Goal: Task Accomplishment & Management: Complete application form

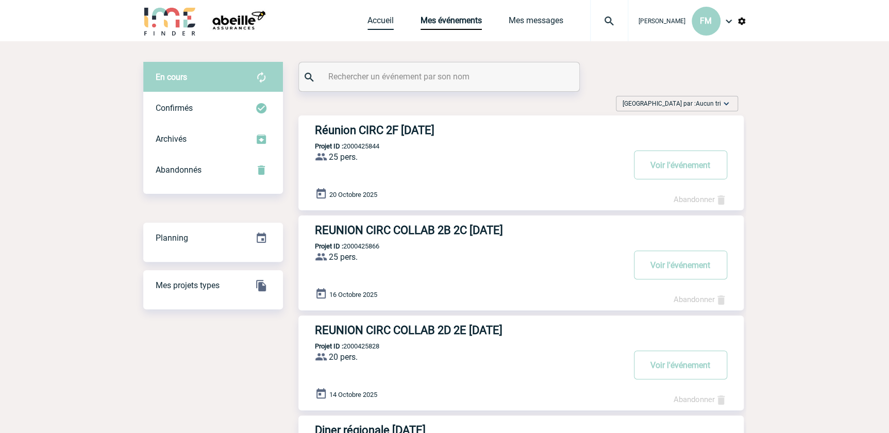
click at [372, 19] on link "Accueil" at bounding box center [380, 22] width 26 height 14
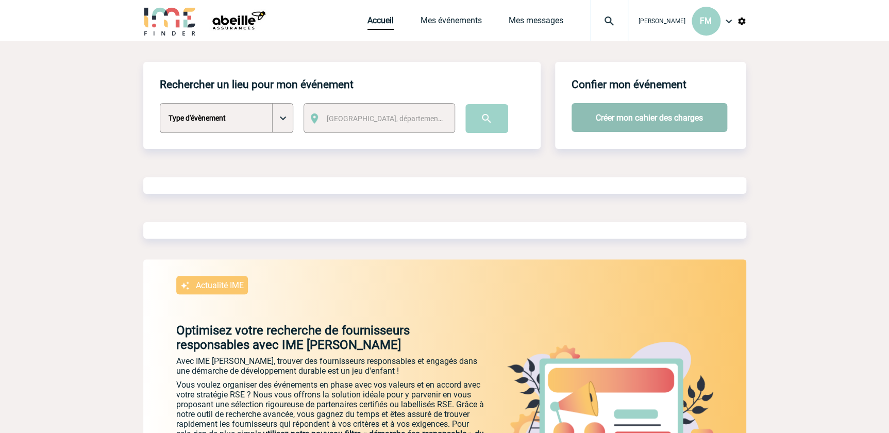
click at [608, 115] on button "Créer mon cahier des charges" at bounding box center [649, 117] width 156 height 29
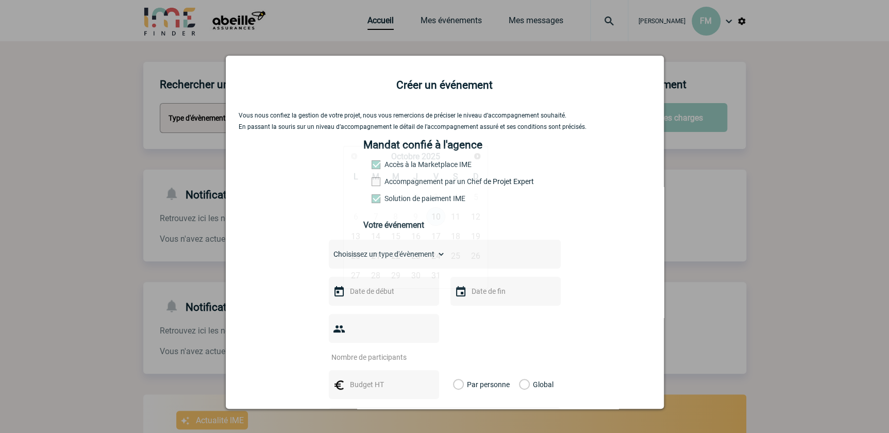
click at [394, 296] on input "text" at bounding box center [382, 290] width 71 height 13
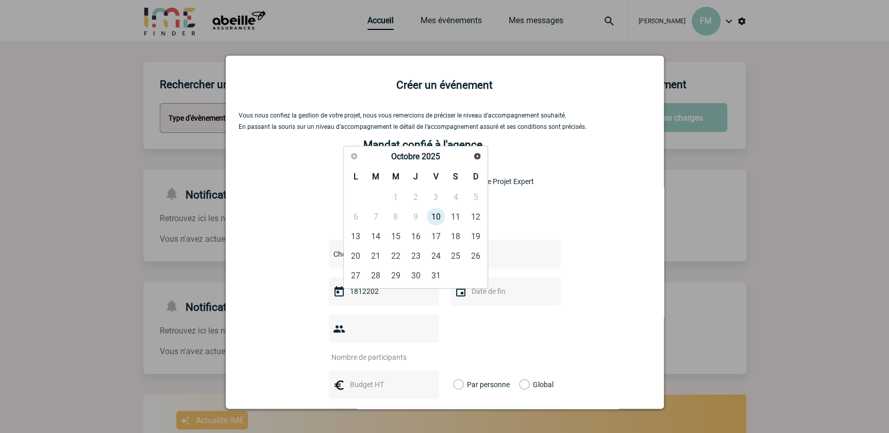
type input "18122025"
drag, startPoint x: 378, startPoint y: 294, endPoint x: 336, endPoint y: 292, distance: 41.8
click at [336, 292] on div "18122025" at bounding box center [384, 291] width 110 height 29
click at [475, 157] on span "Suivant" at bounding box center [477, 156] width 8 height 8
click at [474, 156] on span "Suivant" at bounding box center [477, 156] width 8 height 8
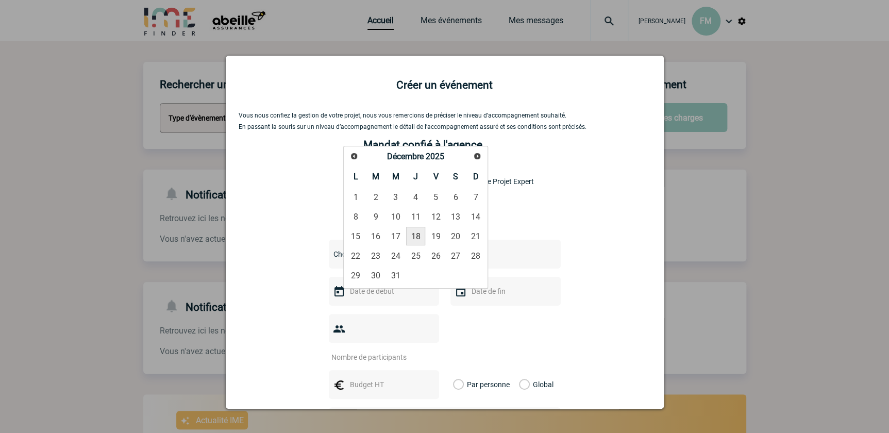
click at [415, 237] on link "18" at bounding box center [415, 236] width 19 height 19
type input "18-12-2025"
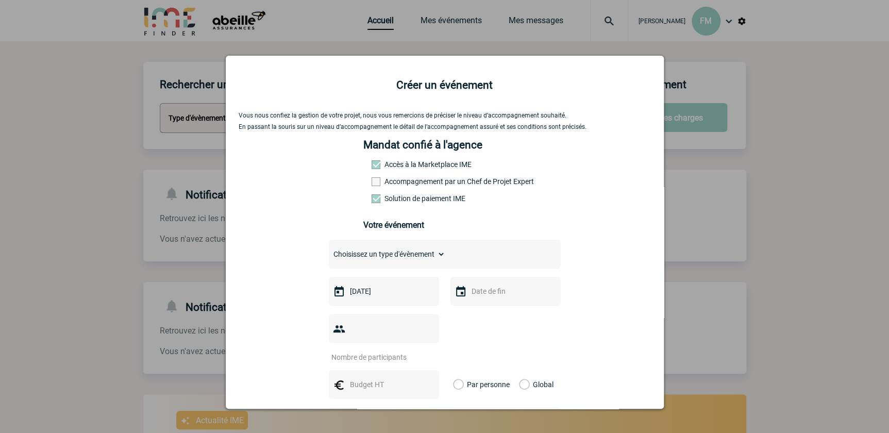
click at [479, 294] on input "text" at bounding box center [504, 290] width 71 height 13
click at [539, 236] on link "18" at bounding box center [537, 236] width 19 height 19
type input "18-12-2025"
click at [366, 255] on select "Choisissez un type d'évènement Séminaire avec nuitée Séminaire sans nuitée Repa…" at bounding box center [387, 254] width 116 height 14
select select "2"
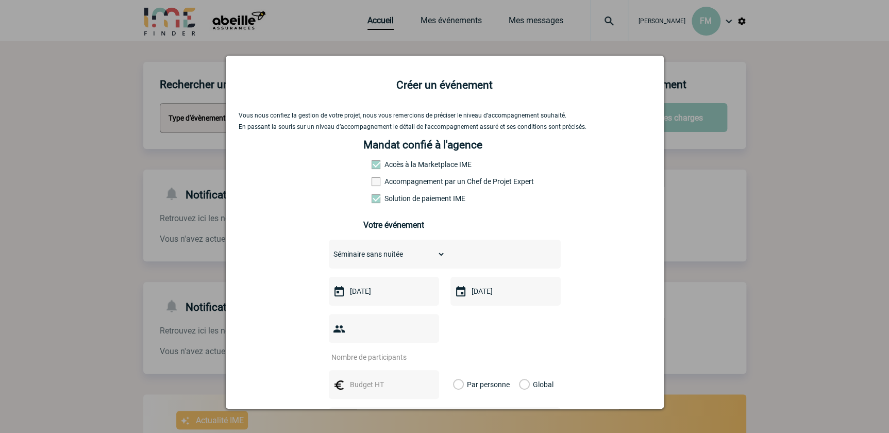
click at [329, 250] on select "Choisissez un type d'évènement Séminaire avec nuitée Séminaire sans nuitée Repa…" at bounding box center [387, 254] width 116 height 14
click at [376, 350] on input "number" at bounding box center [377, 356] width 97 height 13
click at [807, 303] on div at bounding box center [444, 216] width 889 height 433
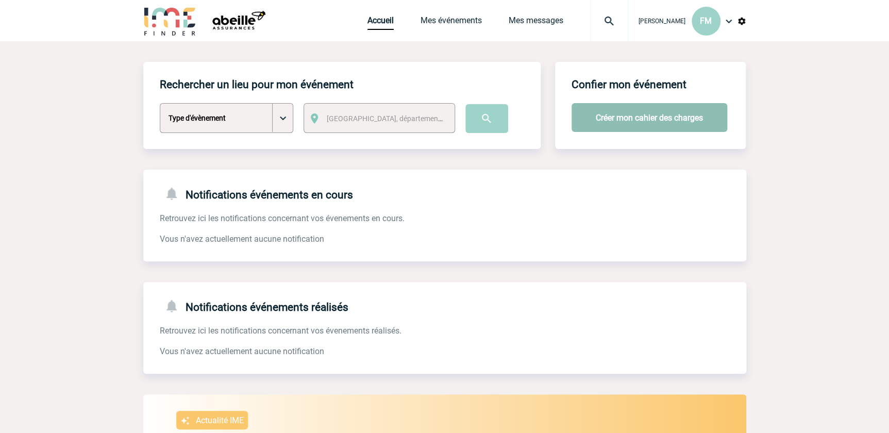
click at [640, 113] on button "Créer mon cahier des charges" at bounding box center [649, 117] width 156 height 29
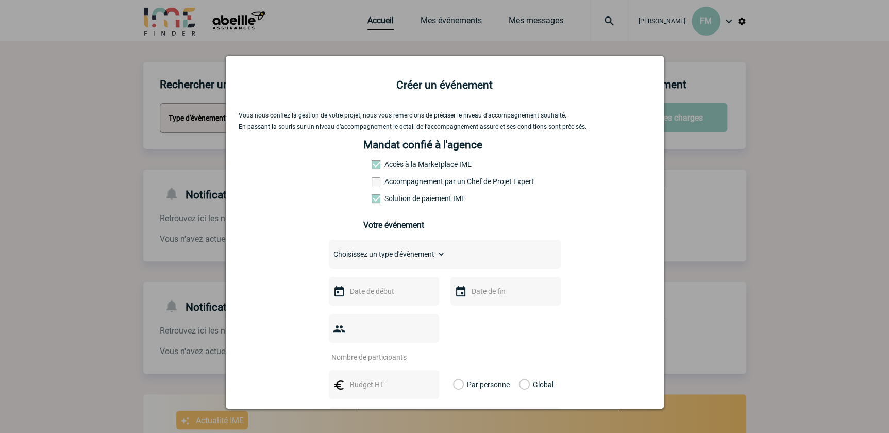
click at [846, 201] on div at bounding box center [444, 216] width 889 height 433
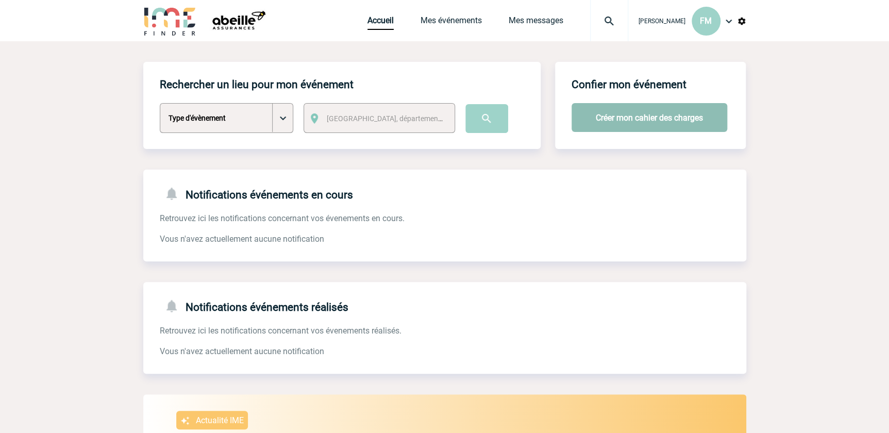
click at [597, 114] on button "Créer mon cahier des charges" at bounding box center [649, 117] width 156 height 29
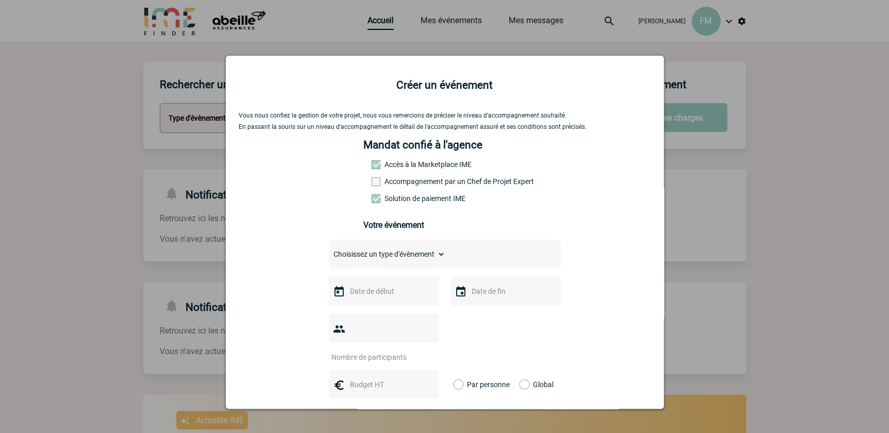
click at [385, 260] on select "Choisissez un type d'évènement Séminaire avec nuitée Séminaire sans nuitée Repa…" at bounding box center [387, 254] width 116 height 14
select select "2"
click at [329, 250] on select "Choisissez un type d'évènement Séminaire avec nuitée Séminaire sans nuitée Repa…" at bounding box center [387, 254] width 116 height 14
click at [375, 291] on input "text" at bounding box center [382, 290] width 71 height 13
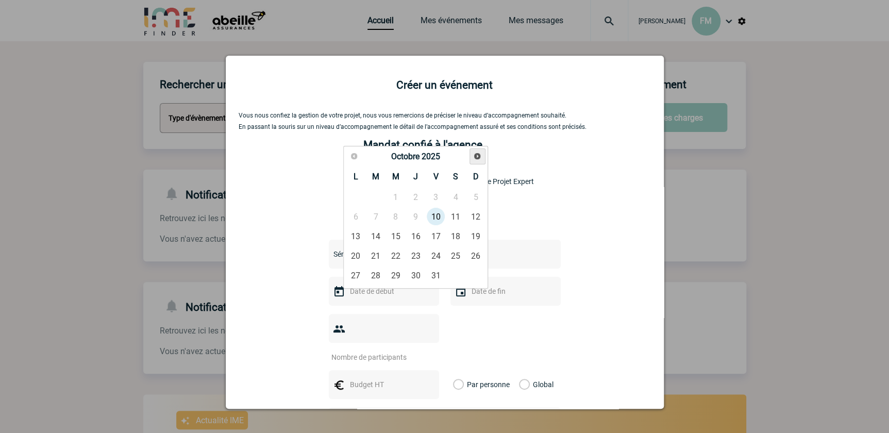
click at [477, 156] on span "Suivant" at bounding box center [477, 156] width 8 height 8
click at [417, 232] on link "18" at bounding box center [415, 236] width 19 height 19
type input "18-12-2025"
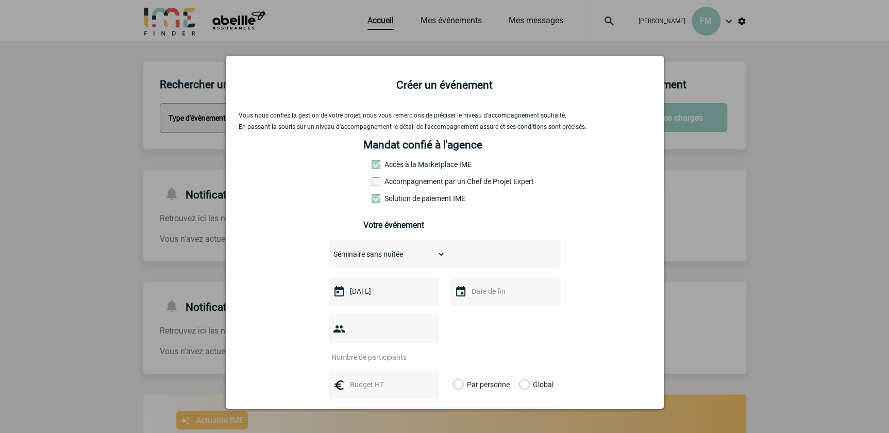
click at [470, 298] on input "text" at bounding box center [504, 290] width 71 height 13
click at [537, 236] on link "18" at bounding box center [537, 236] width 19 height 19
type input "18-12-2025"
click at [398, 350] on input "number" at bounding box center [377, 356] width 97 height 13
type input "25"
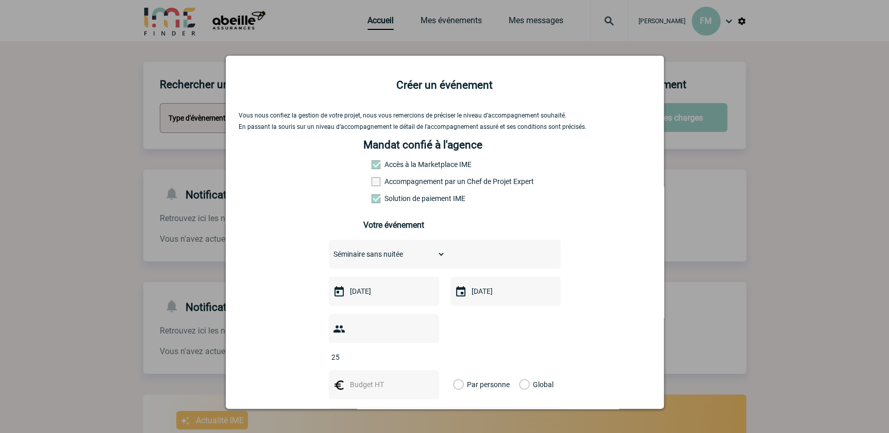
click at [391, 378] on input "text" at bounding box center [382, 384] width 71 height 13
type input "65"
click at [453, 370] on label "Par personne" at bounding box center [458, 384] width 11 height 29
click at [0, 0] on input "Par personne" at bounding box center [0, 0] width 0 height 0
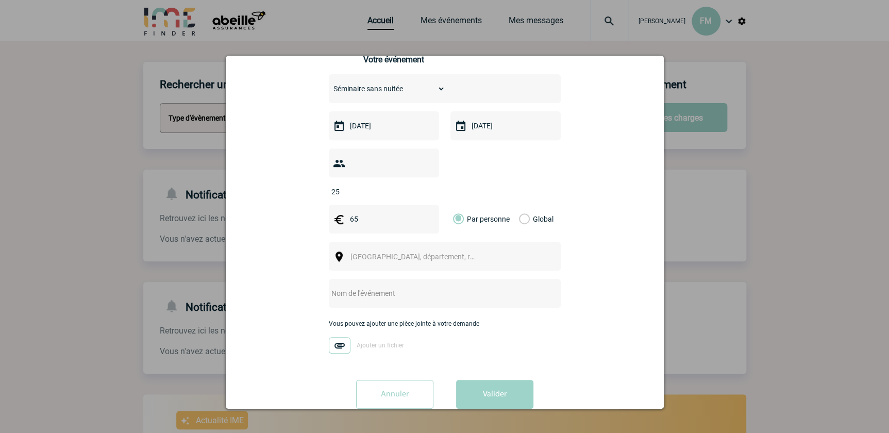
scroll to position [173, 0]
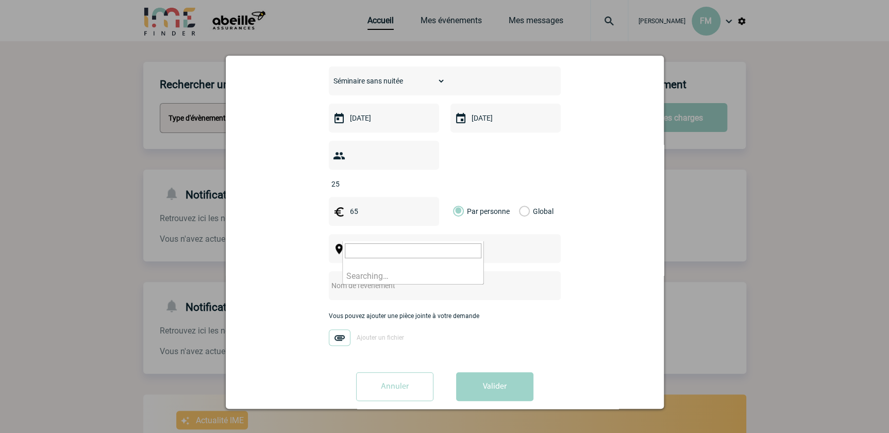
click at [370, 245] on span "Ville, département, région..." at bounding box center [421, 249] width 143 height 8
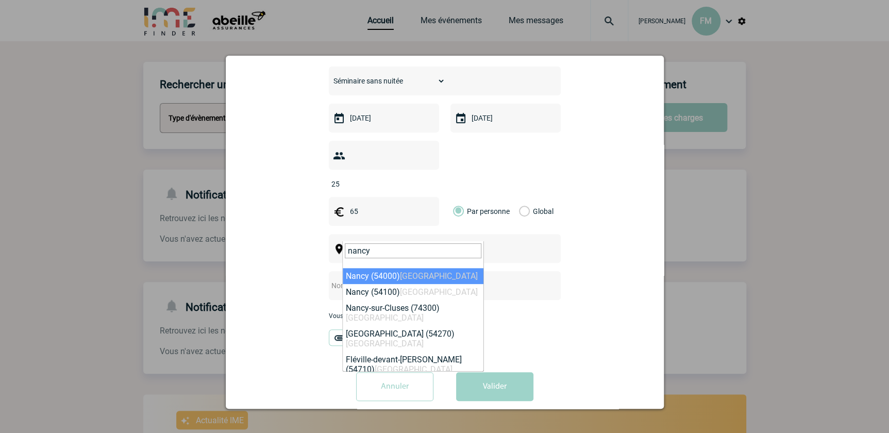
type input "nancy"
select select "21853"
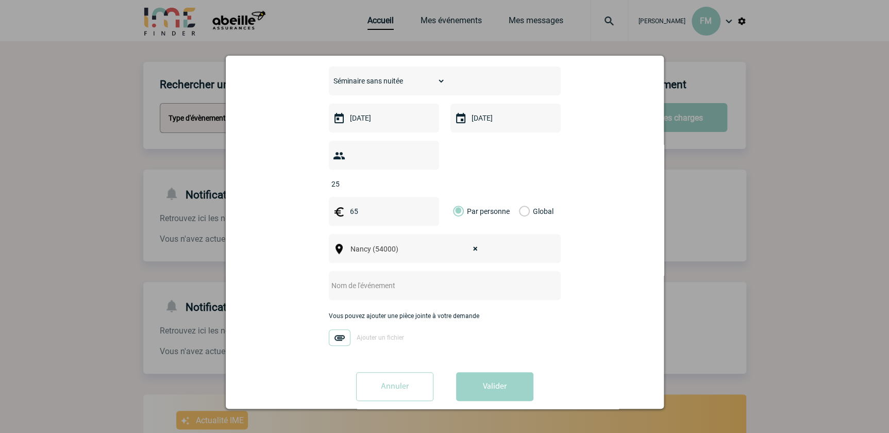
click at [386, 279] on input "text" at bounding box center [431, 285] width 205 height 13
type input "Formation G3 [DATE]"
click at [497, 372] on button "Valider" at bounding box center [494, 386] width 77 height 29
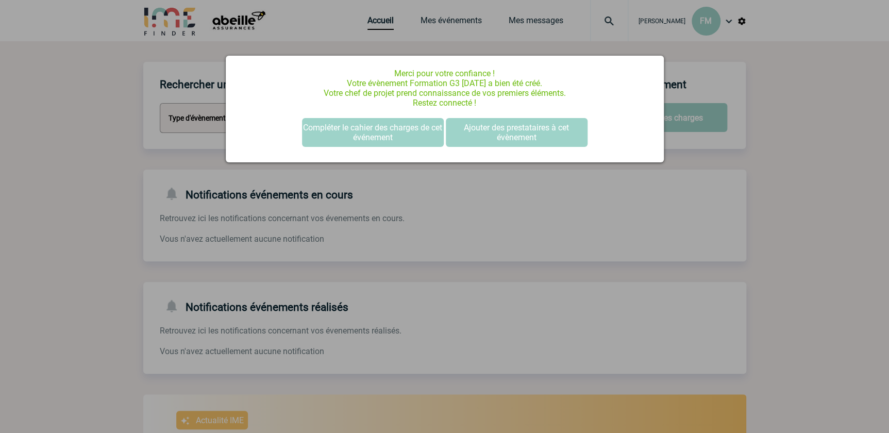
scroll to position [0, 0]
click at [393, 128] on button "Compléter le cahier des charges de cet événement" at bounding box center [373, 132] width 142 height 29
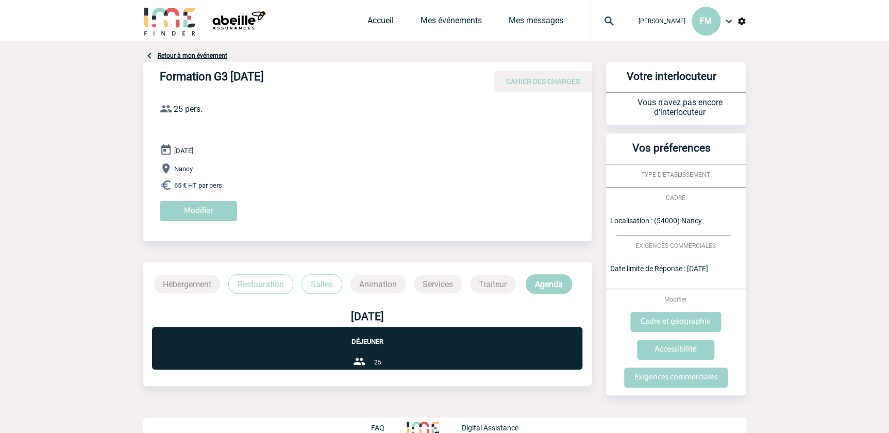
click at [274, 282] on p "Restauration" at bounding box center [260, 284] width 65 height 20
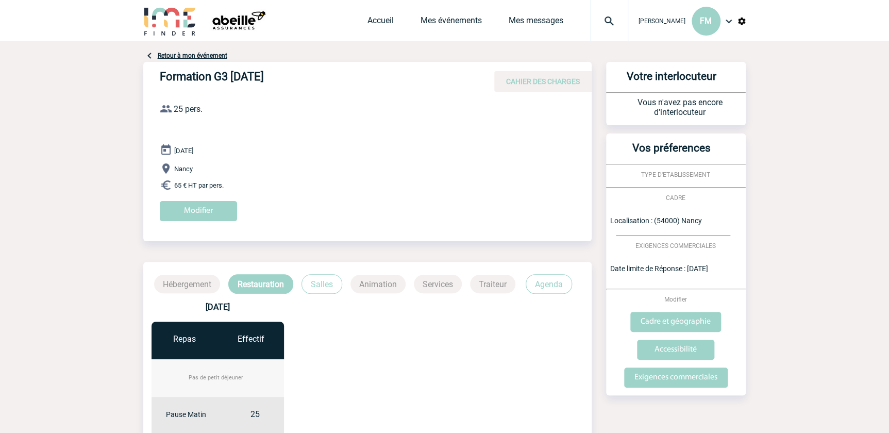
scroll to position [263, 0]
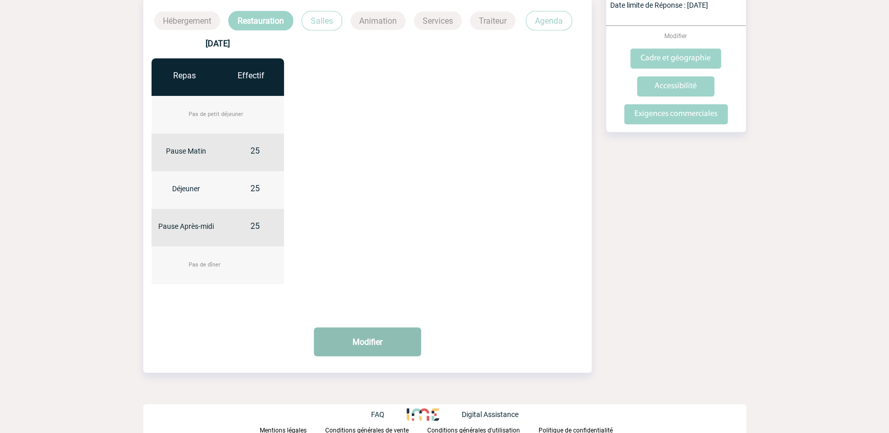
click at [363, 338] on button "Modifier" at bounding box center [367, 341] width 107 height 29
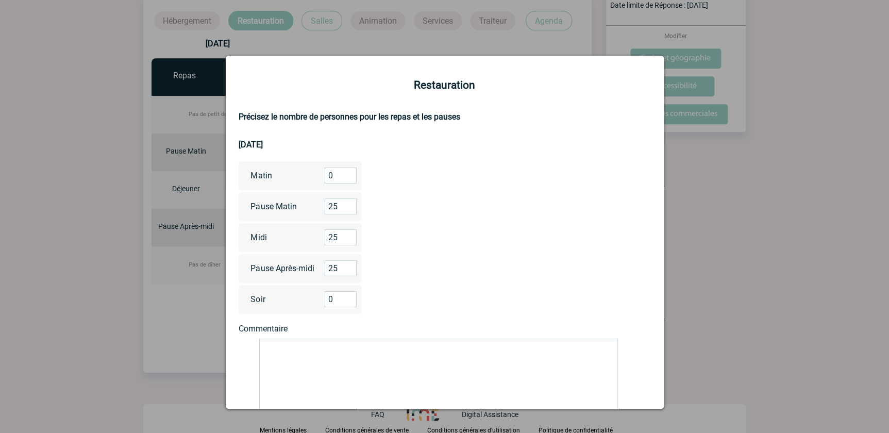
click at [333, 175] on input "0" at bounding box center [341, 175] width 32 height 16
type input "25"
click at [288, 344] on textarea at bounding box center [438, 379] width 359 height 83
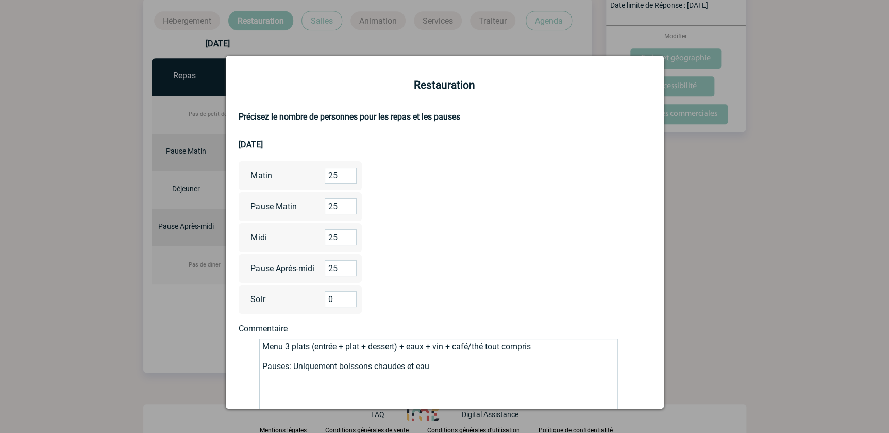
click at [261, 368] on textarea "Menu 3 plats (entrée + plat + dessert) + eaux + vin + café/thé tout compris Pau…" at bounding box center [438, 379] width 359 height 83
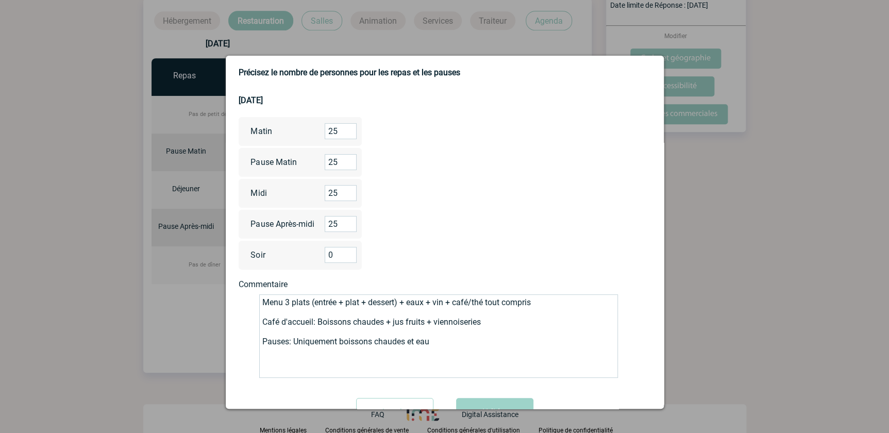
scroll to position [86, 0]
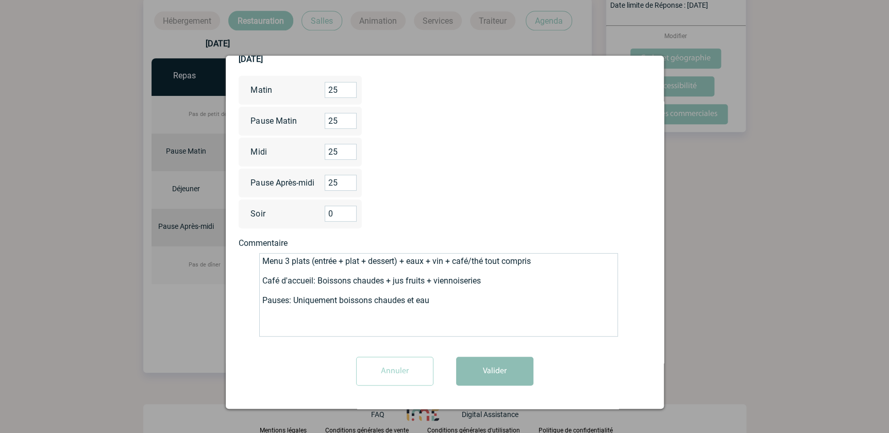
type textarea "Menu 3 plats (entrée + plat + dessert) + eaux + vin + café/thé tout compris Caf…"
click at [505, 369] on button "Valider" at bounding box center [494, 371] width 77 height 29
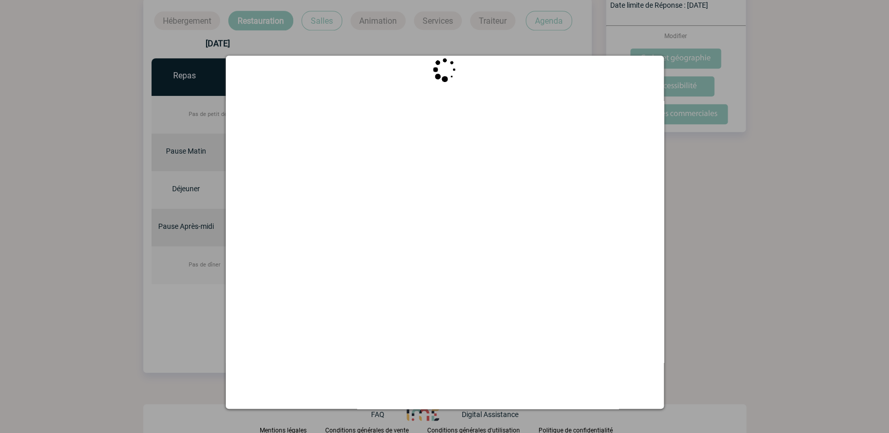
scroll to position [0, 0]
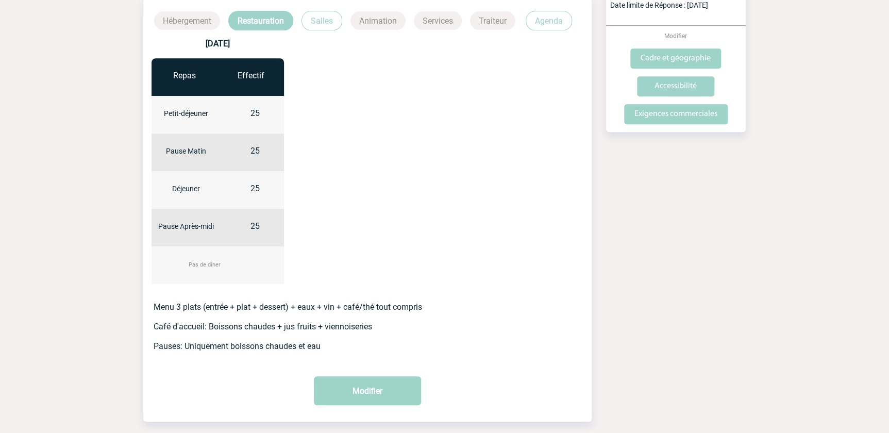
click at [331, 14] on p "Salles" at bounding box center [321, 21] width 41 height 20
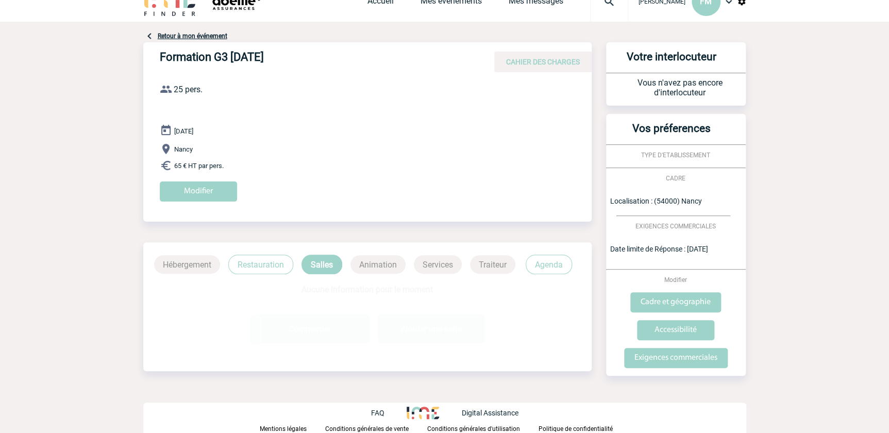
scroll to position [19, 0]
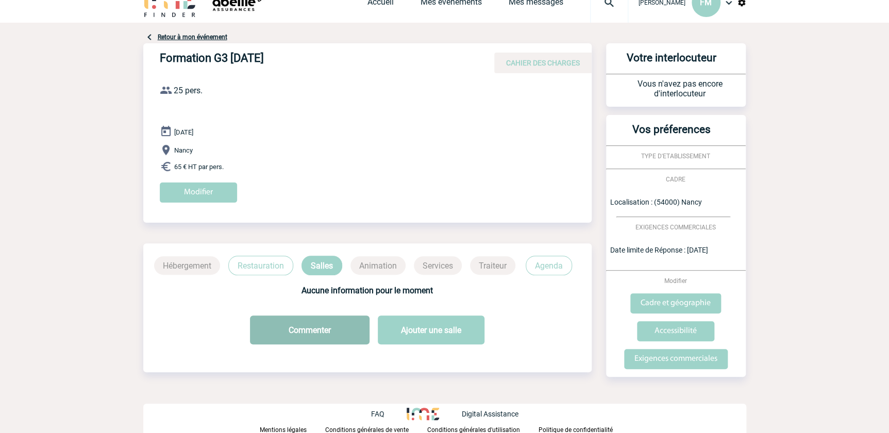
click at [311, 327] on button "Commenter" at bounding box center [310, 329] width 120 height 29
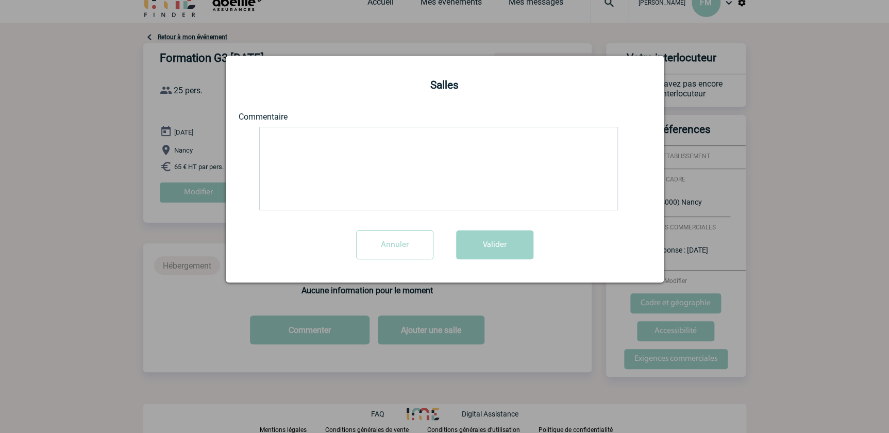
click at [273, 135] on textarea at bounding box center [438, 168] width 359 height 83
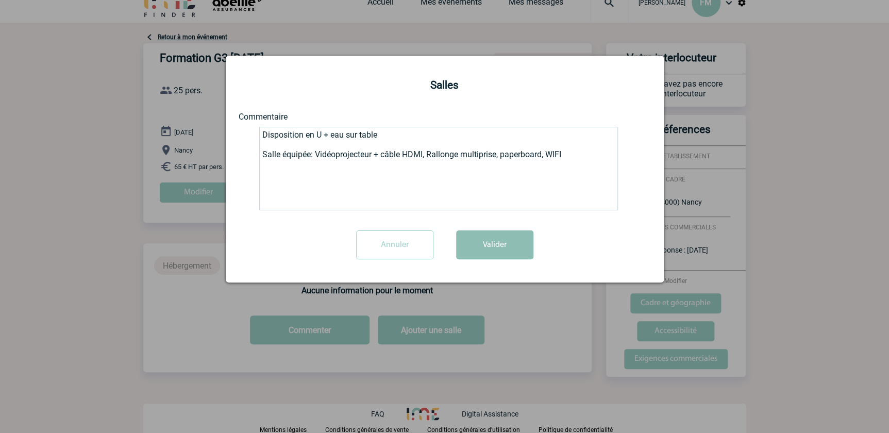
type textarea "Disposition en U + eau sur table Salle équipée: Vidéoprojecteur + câble HDMI, R…"
click at [494, 248] on button "Valider" at bounding box center [494, 244] width 77 height 29
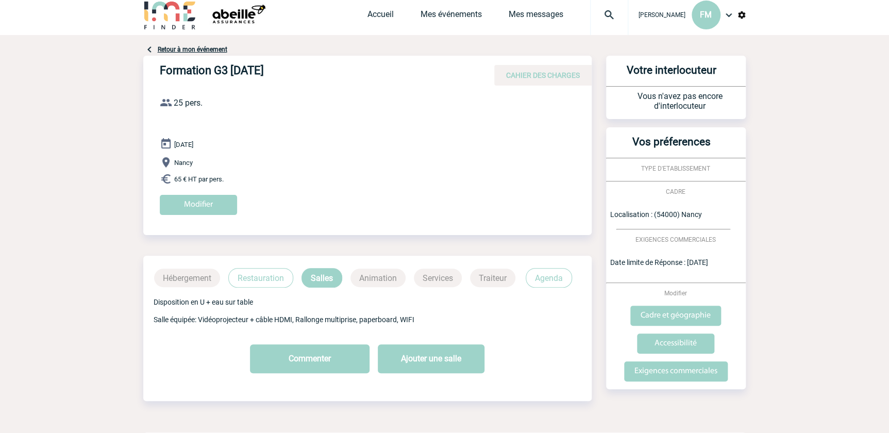
scroll to position [0, 0]
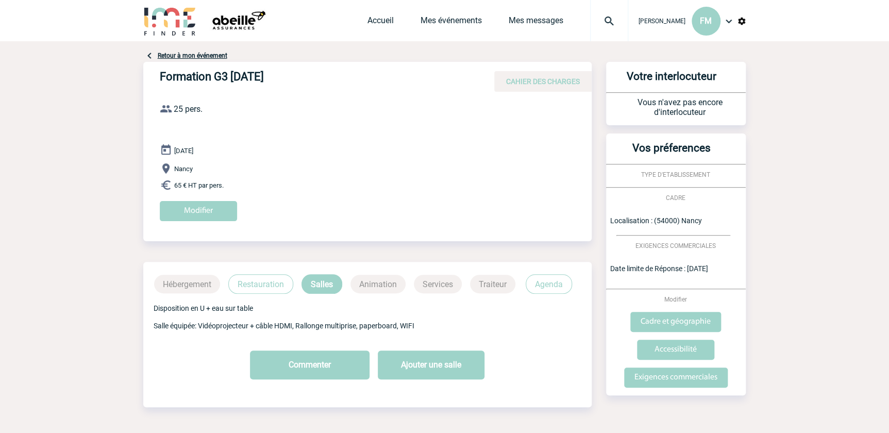
click at [175, 53] on link "Retour à mon événement" at bounding box center [193, 55] width 70 height 7
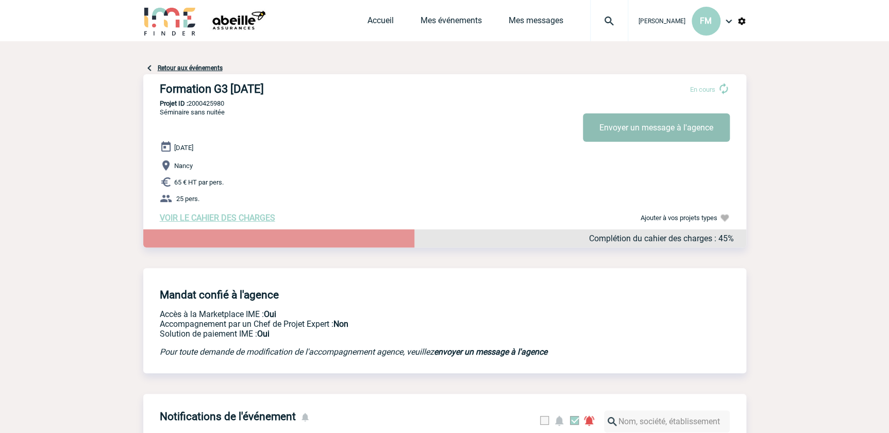
click at [626, 116] on button "Envoyer un message à l'agence" at bounding box center [656, 127] width 147 height 28
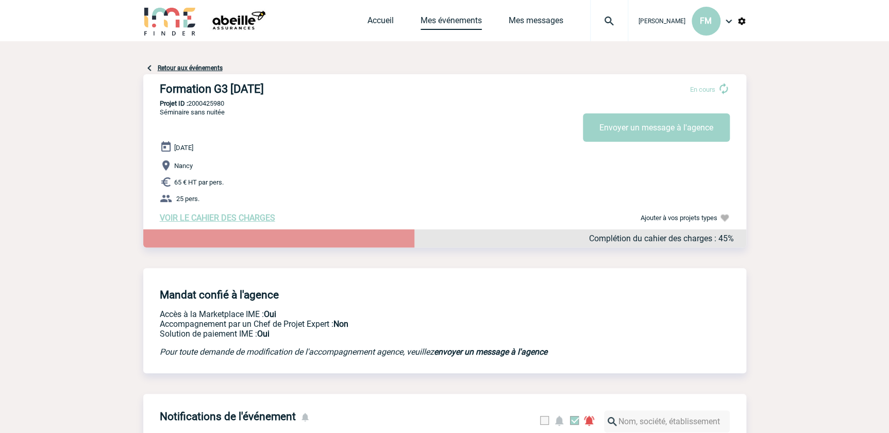
click at [458, 21] on link "Mes événements" at bounding box center [450, 22] width 61 height 14
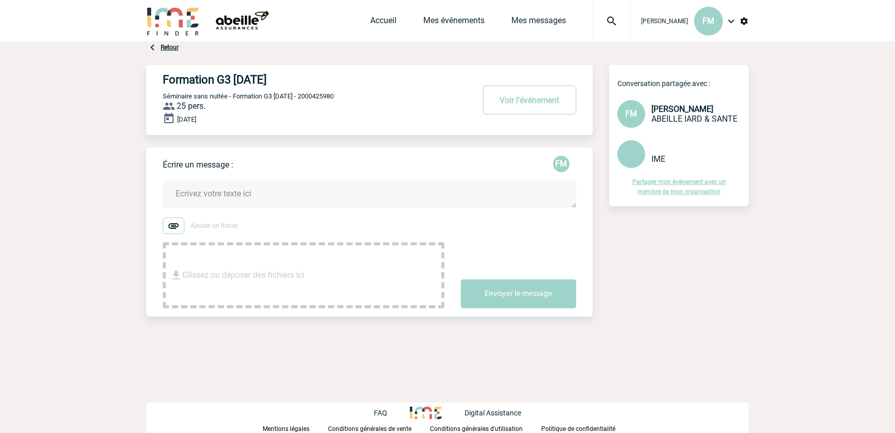
drag, startPoint x: 218, startPoint y: 195, endPoint x: 218, endPoint y: 187, distance: 7.7
click at [217, 191] on textarea at bounding box center [370, 193] width 414 height 27
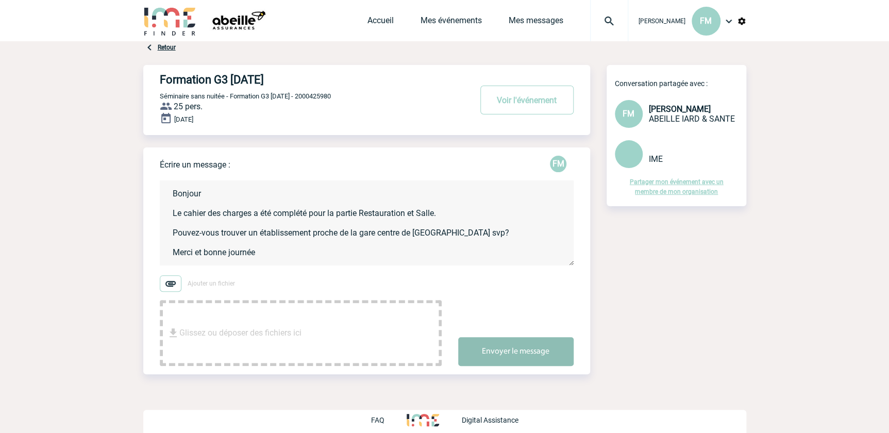
type textarea "Bonjour Le cahier des charges a été complété pour la partie Restauration et Sal…"
click at [489, 347] on button "Envoyer le message" at bounding box center [515, 351] width 115 height 29
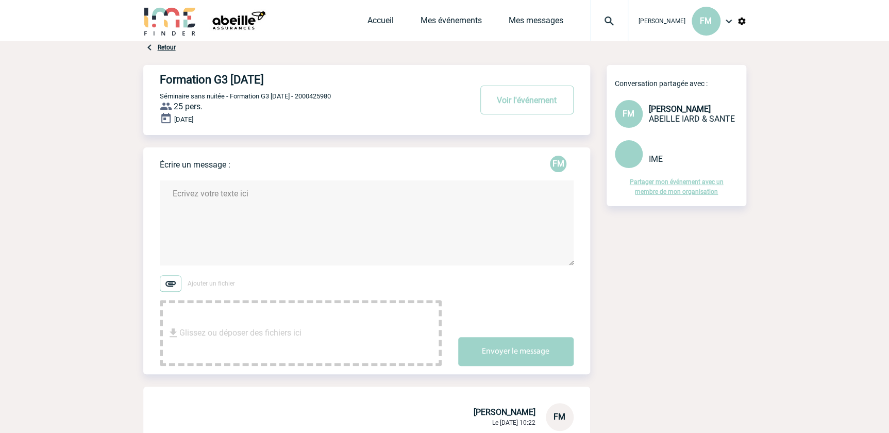
click at [635, 307] on div "Formation G3 18/12/2025 Voir l'événement Séminaire sans nuitée - Formation G3 1…" at bounding box center [444, 326] width 603 height 522
click at [727, 332] on div "Formation G3 18/12/2025 Voir l'événement Séminaire sans nuitée - Formation G3 1…" at bounding box center [444, 326] width 603 height 522
